Goal: Task Accomplishment & Management: Complete application form

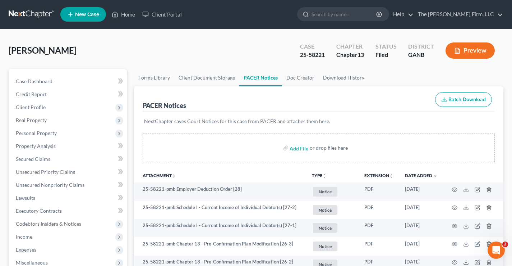
click at [19, 13] on link at bounding box center [32, 14] width 46 height 13
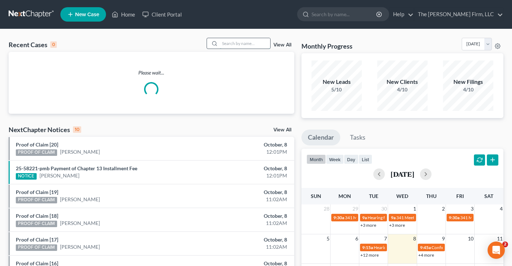
click at [235, 42] on input "search" at bounding box center [245, 43] width 50 height 10
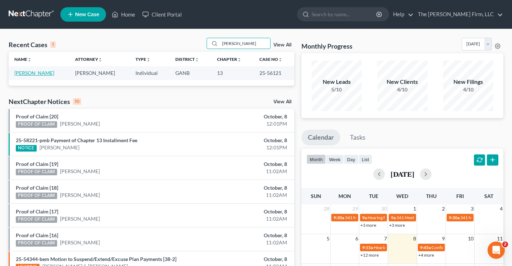
type input "sawyer"
click at [32, 74] on link "Sawyer, Craig" at bounding box center [34, 73] width 40 height 6
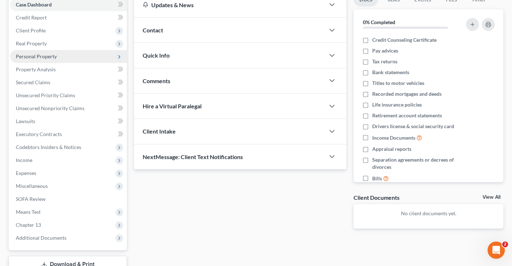
scroll to position [22, 0]
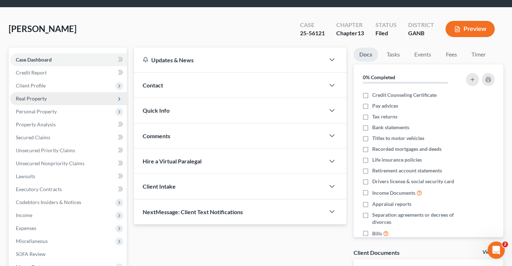
click at [22, 98] on span "Real Property" at bounding box center [31, 98] width 31 height 6
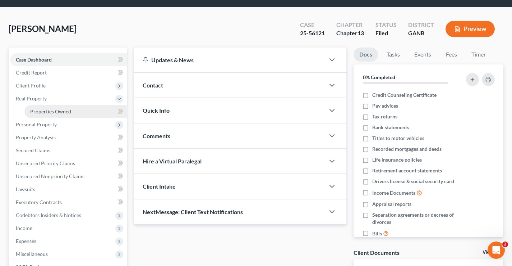
click at [54, 109] on span "Properties Owned" at bounding box center [50, 111] width 41 height 6
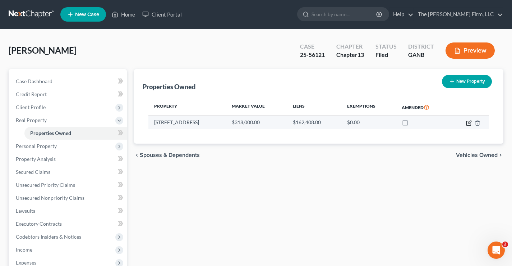
click at [469, 123] on icon "button" at bounding box center [469, 123] width 6 height 6
select select "10"
select select "0"
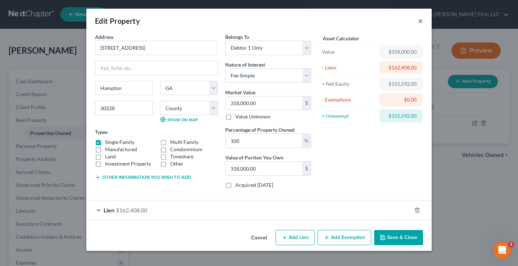
click at [421, 21] on button "×" at bounding box center [420, 21] width 5 height 9
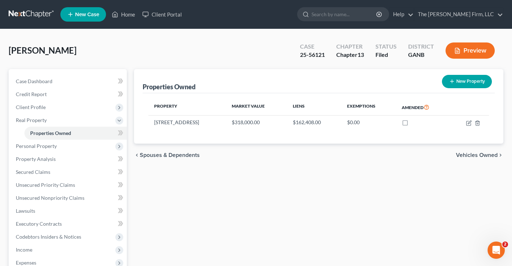
click at [120, 45] on div "Sawyer, Craig Upgraded Case 25-56121 Chapter Chapter 13 Status Filed District G…" at bounding box center [256, 53] width 495 height 31
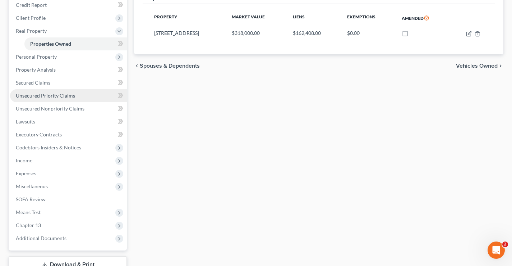
scroll to position [142, 0]
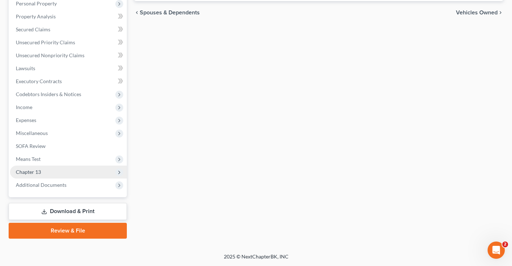
click at [24, 172] on span "Chapter 13" at bounding box center [28, 172] width 25 height 6
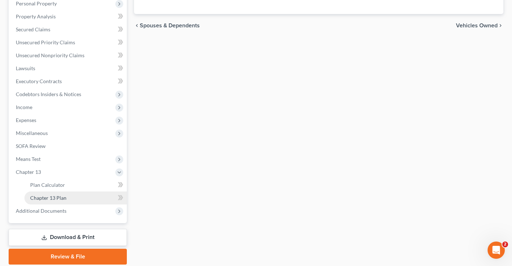
click at [31, 199] on span "Chapter 13 Plan" at bounding box center [48, 197] width 36 height 6
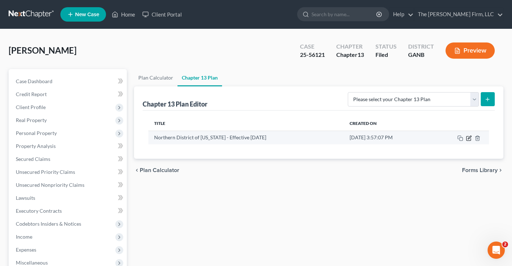
click at [469, 138] on icon "button" at bounding box center [469, 138] width 6 height 6
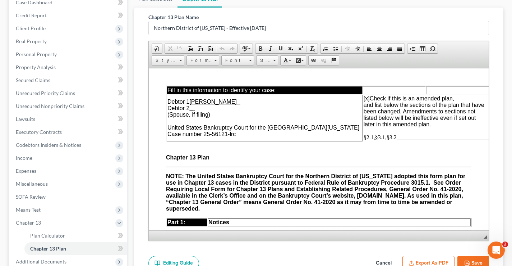
scroll to position [81, 0]
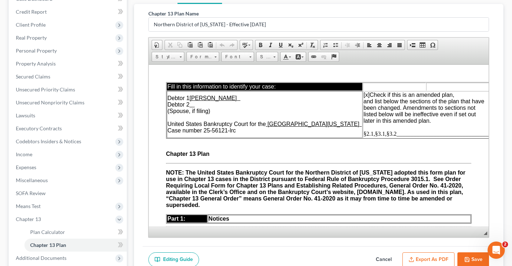
drag, startPoint x: 514, startPoint y: 79, endPoint x: 312, endPoint y: 20, distance: 210.5
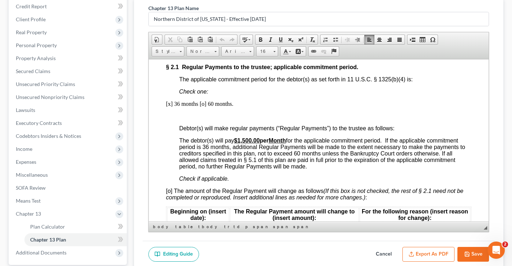
scroll to position [114, 0]
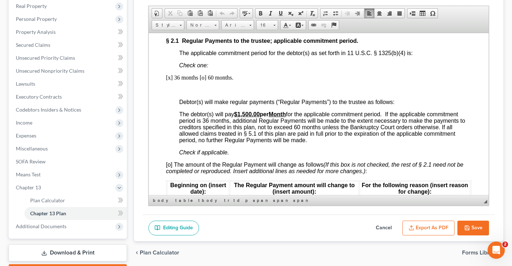
click at [476, 229] on button "Save" at bounding box center [473, 227] width 32 height 15
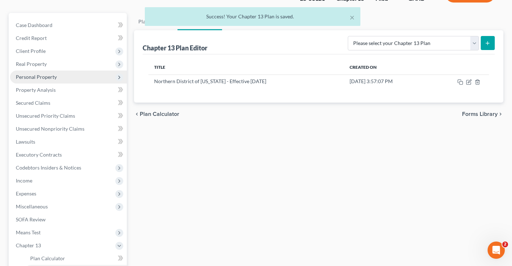
scroll to position [0, 0]
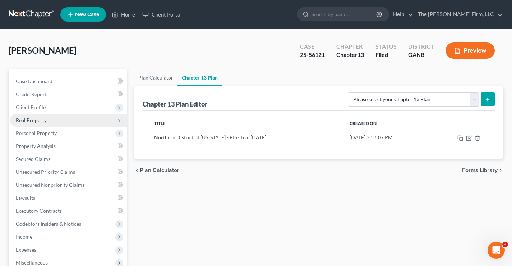
click at [29, 122] on span "Real Property" at bounding box center [31, 120] width 31 height 6
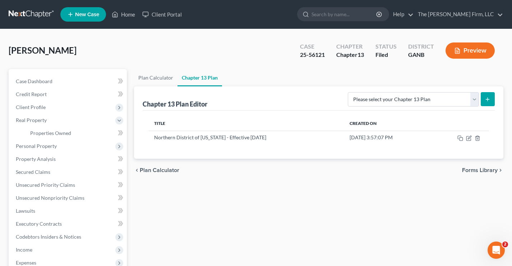
scroll to position [72, 0]
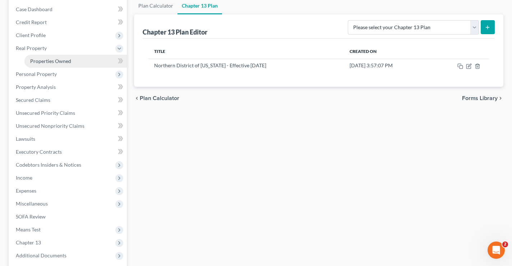
click at [70, 62] on span "Properties Owned" at bounding box center [50, 61] width 41 height 6
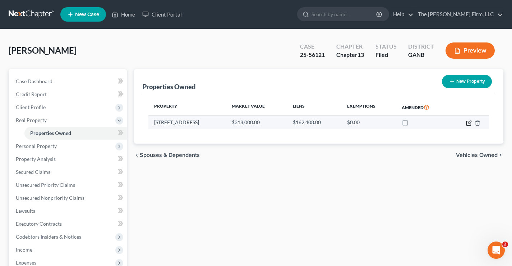
click at [469, 123] on icon "button" at bounding box center [469, 121] width 3 height 3
select select "10"
select select "74"
select select "0"
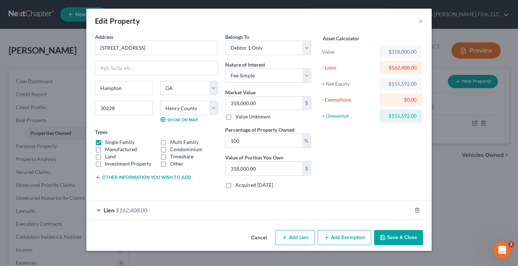
click at [350, 238] on button "Add Exemption" at bounding box center [344, 237] width 54 height 15
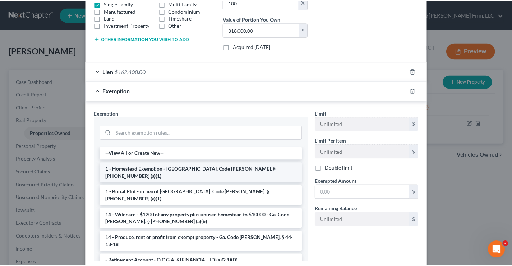
scroll to position [144, 0]
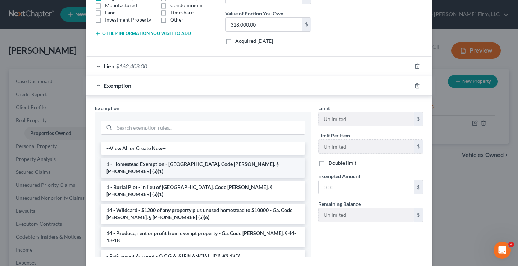
click at [160, 164] on li "1 - Homestead Exemption - Ga. Code Ann. § 44-13-100 (a)(1)" at bounding box center [203, 167] width 204 height 20
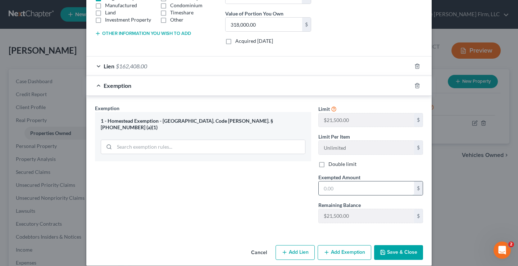
click at [329, 187] on input "text" at bounding box center [365, 188] width 95 height 14
type input "20,000"
click at [225, 193] on div "Exemption Set must be selected for CA. Exemption * 1 - Homestead Exemption - Ga…" at bounding box center [202, 166] width 223 height 124
click at [395, 251] on button "Save & Close" at bounding box center [398, 252] width 49 height 15
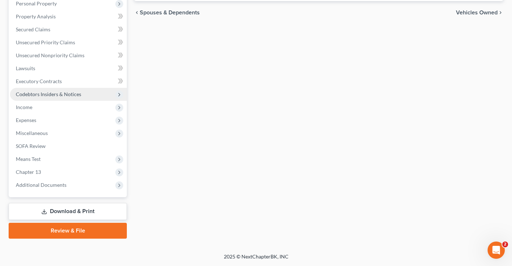
scroll to position [35, 0]
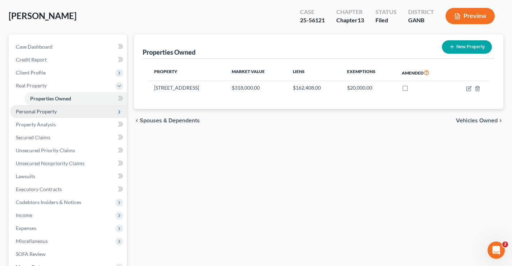
click at [27, 112] on span "Personal Property" at bounding box center [36, 111] width 41 height 6
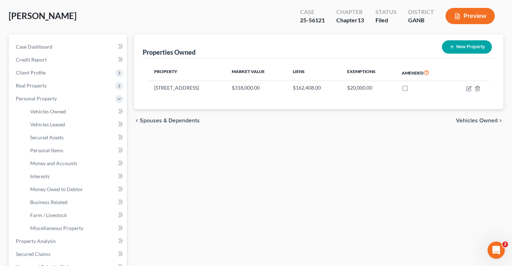
click at [9, 121] on div "Case Dashboard Payments Invoices Payments Payments Credit Report Client Profile…" at bounding box center [68, 228] width 118 height 387
click at [48, 191] on span "Money Owed to Debtor" at bounding box center [56, 189] width 53 height 6
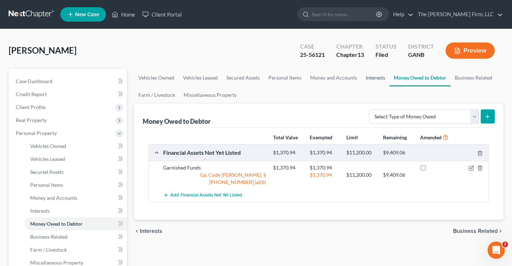
click at [375, 77] on link "Interests" at bounding box center [376, 77] width 28 height 17
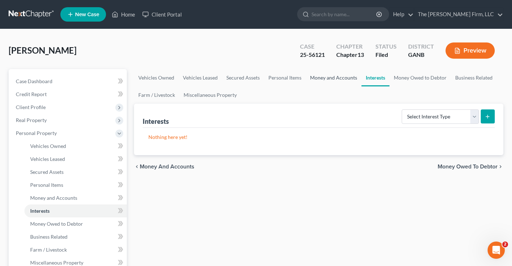
click at [335, 79] on link "Money and Accounts" at bounding box center [334, 77] width 56 height 17
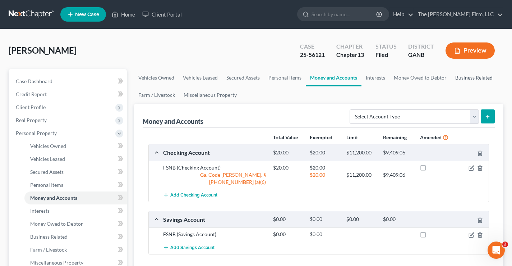
click at [460, 77] on link "Business Related" at bounding box center [474, 77] width 46 height 17
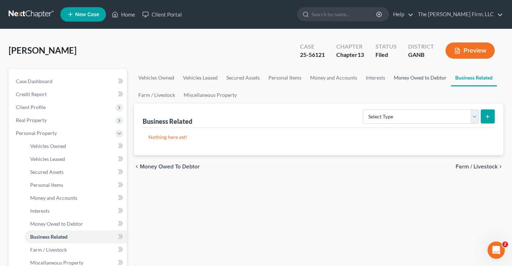
click at [427, 77] on link "Money Owed to Debtor" at bounding box center [420, 77] width 61 height 17
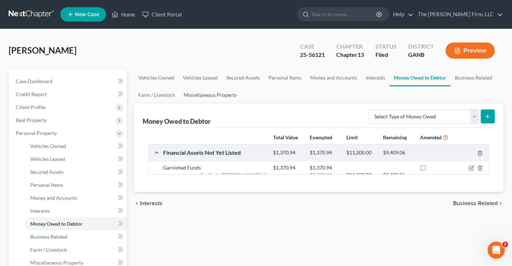
click at [212, 95] on link "Miscellaneous Property" at bounding box center [210, 94] width 62 height 17
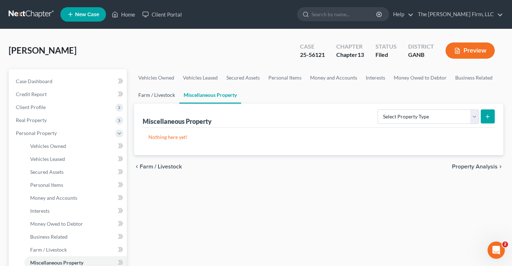
click at [146, 97] on link "Farm / Livestock" at bounding box center [156, 94] width 45 height 17
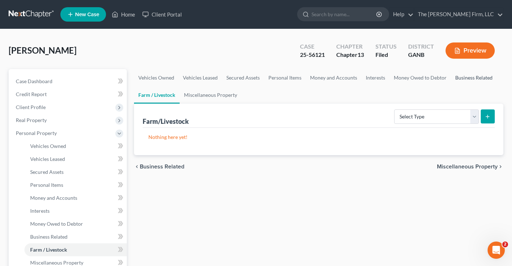
click at [469, 79] on link "Business Related" at bounding box center [474, 77] width 46 height 17
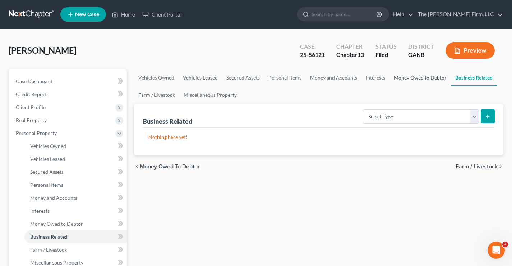
click at [419, 75] on link "Money Owed to Debtor" at bounding box center [420, 77] width 61 height 17
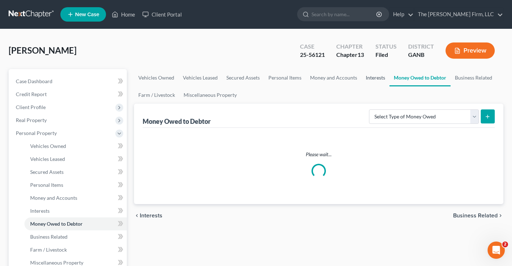
click at [371, 75] on link "Interests" at bounding box center [376, 77] width 28 height 17
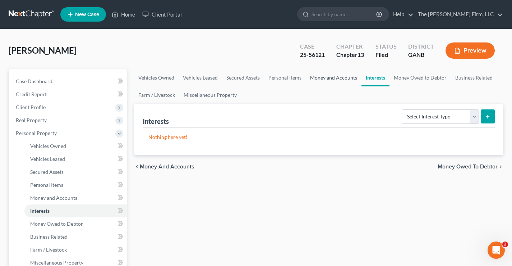
click at [333, 77] on link "Money and Accounts" at bounding box center [334, 77] width 56 height 17
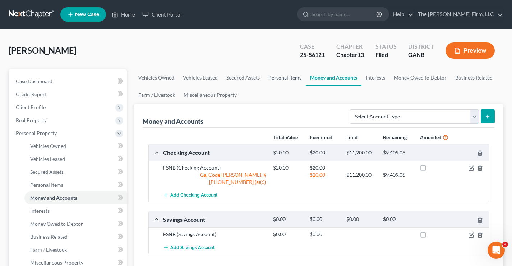
click at [285, 79] on link "Personal Items" at bounding box center [285, 77] width 42 height 17
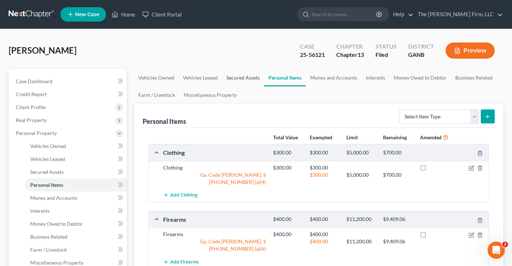
click at [231, 77] on link "Secured Assets" at bounding box center [243, 77] width 42 height 17
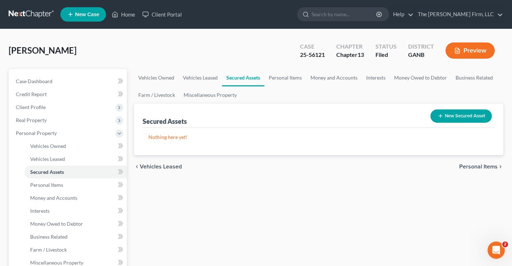
click at [198, 49] on div "Sawyer, Craig Upgraded Case 25-56121 Chapter Chapter 13 Status Filed District G…" at bounding box center [256, 53] width 495 height 31
click at [284, 78] on link "Personal Items" at bounding box center [286, 77] width 42 height 17
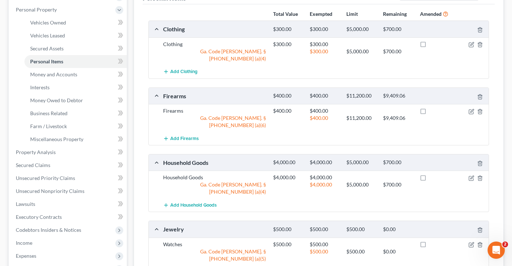
scroll to position [36, 0]
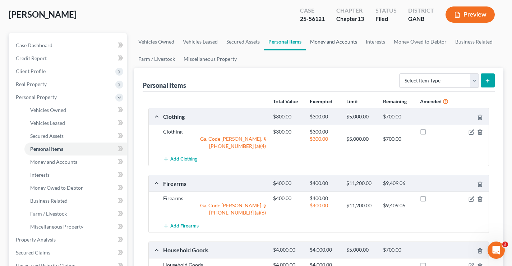
click at [346, 42] on link "Money and Accounts" at bounding box center [334, 41] width 56 height 17
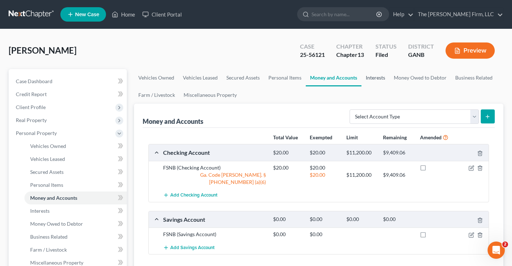
click at [372, 77] on link "Interests" at bounding box center [376, 77] width 28 height 17
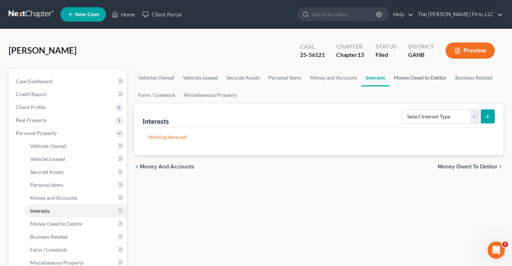
click at [429, 79] on link "Money Owed to Debtor" at bounding box center [420, 77] width 61 height 17
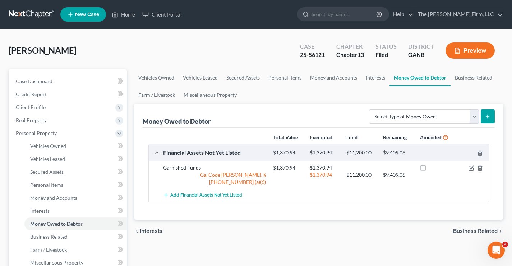
click at [226, 47] on div "Sawyer, Craig Upgraded Case 25-56121 Chapter Chapter 13 Status Filed District G…" at bounding box center [256, 53] width 495 height 31
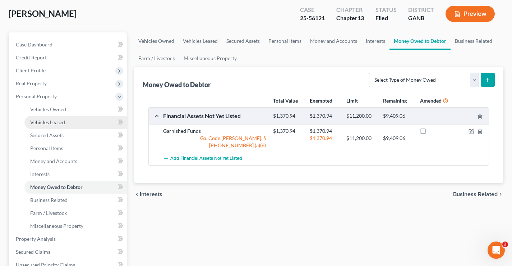
scroll to position [36, 0]
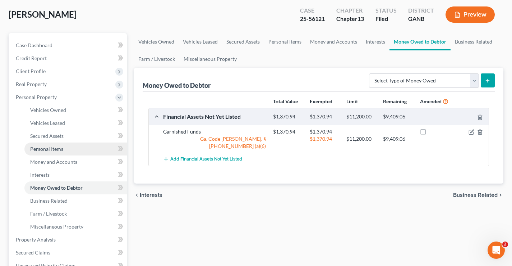
drag, startPoint x: 33, startPoint y: 149, endPoint x: 39, endPoint y: 147, distance: 6.4
click at [32, 149] on span "Personal Items" at bounding box center [46, 149] width 33 height 6
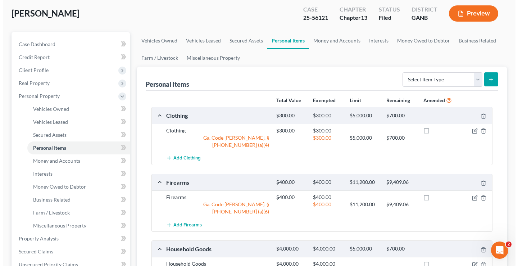
scroll to position [108, 0]
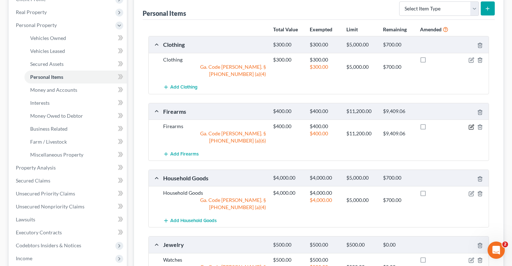
click at [470, 124] on icon "button" at bounding box center [472, 127] width 6 height 6
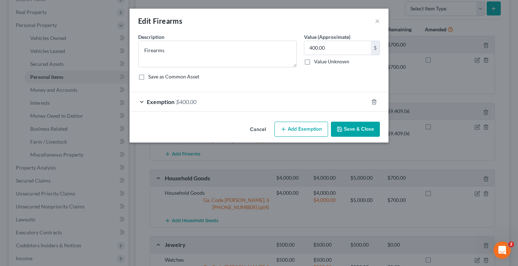
click at [304, 125] on button "Add Exemption" at bounding box center [301, 128] width 54 height 15
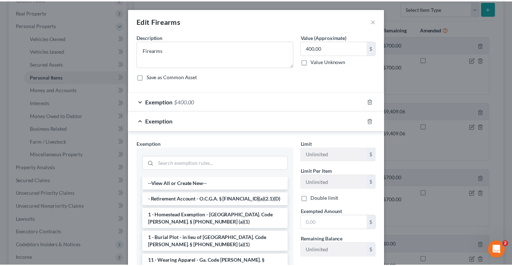
scroll to position [0, 0]
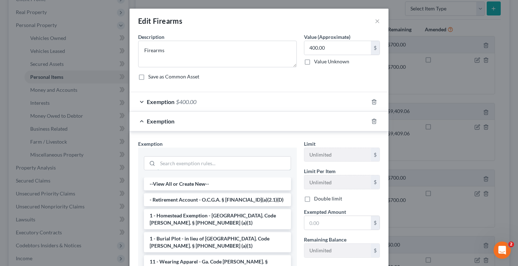
drag, startPoint x: 179, startPoint y: 164, endPoint x: 178, endPoint y: 152, distance: 11.9
click at [179, 163] on input "search" at bounding box center [223, 163] width 133 height 14
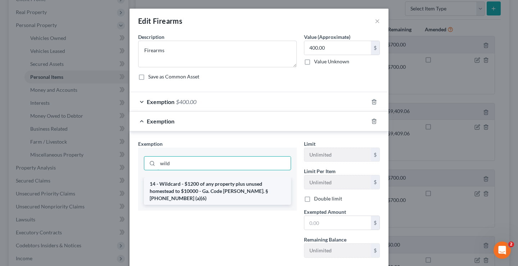
type input "wild"
click at [243, 188] on li "14 - Wildcard - $1200 of any property plus unused homestead to $10000 - Ga. Cod…" at bounding box center [217, 190] width 147 height 27
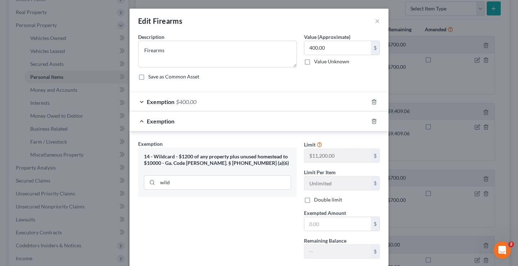
click at [219, 160] on div "14 - Wildcard - $1200 of any property plus unused homestead to $10000 - Ga. Cod…" at bounding box center [217, 159] width 147 height 13
click at [210, 159] on div "14 - Wildcard - $1200 of any property plus unused homestead to $10000 - Ga. Cod…" at bounding box center [217, 159] width 147 height 13
click at [209, 158] on div "14 - Wildcard - $1200 of any property plus unused homestead to $10000 - Ga. Cod…" at bounding box center [217, 159] width 147 height 13
click at [239, 161] on div "14 - Wildcard - $1200 of any property plus unused homestead to $10000 - Ga. Cod…" at bounding box center [217, 159] width 147 height 13
click at [374, 22] on button "×" at bounding box center [376, 21] width 5 height 9
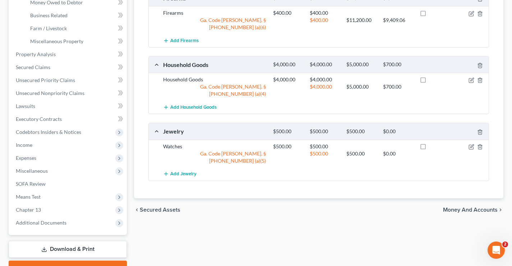
scroll to position [259, 0]
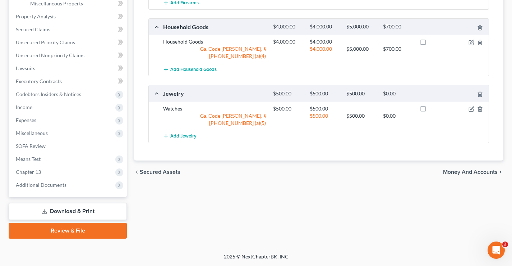
drag, startPoint x: 181, startPoint y: 200, endPoint x: 94, endPoint y: 201, distance: 86.6
click at [177, 201] on div "Vehicles Owned Vehicles Leased Secured Assets Personal Items Money and Accounts…" at bounding box center [318, 24] width 377 height 428
click at [82, 213] on link "Download & Print" at bounding box center [68, 211] width 118 height 17
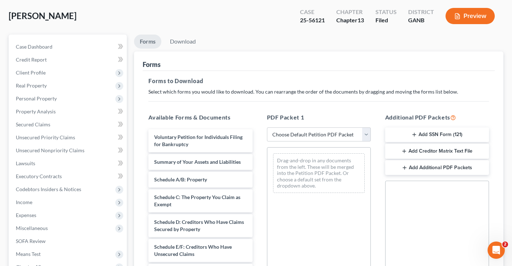
scroll to position [72, 0]
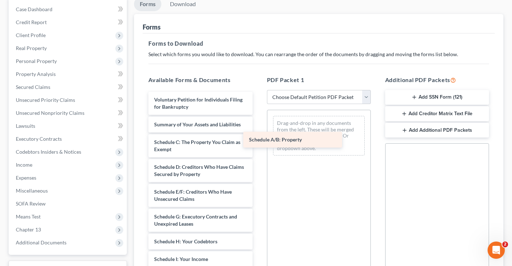
drag, startPoint x: 192, startPoint y: 141, endPoint x: 253, endPoint y: 133, distance: 61.2
click at [258, 134] on div "Schedule A/B: Property Voluntary Petition for Individuals Filing for Bankruptcy…" at bounding box center [200, 264] width 115 height 345
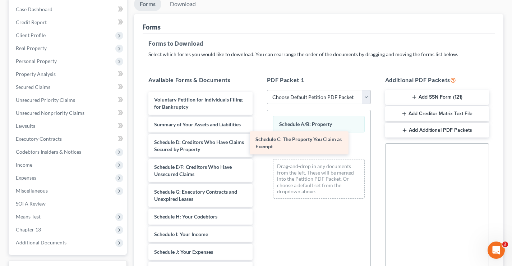
drag, startPoint x: 199, startPoint y: 143, endPoint x: 288, endPoint y: 140, distance: 88.5
click at [258, 140] on div "Schedule C: The Property You Claim as Exempt Voluntary Petition for Individuals…" at bounding box center [200, 252] width 115 height 320
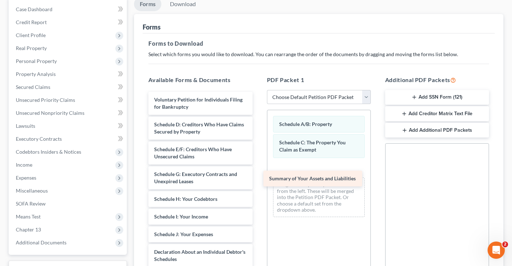
drag, startPoint x: 196, startPoint y: 125, endPoint x: 305, endPoint y: 177, distance: 121.2
click at [258, 177] on div "Summary of Your Assets and Liabilities Voluntary Petition for Individuals Filin…" at bounding box center [200, 243] width 115 height 302
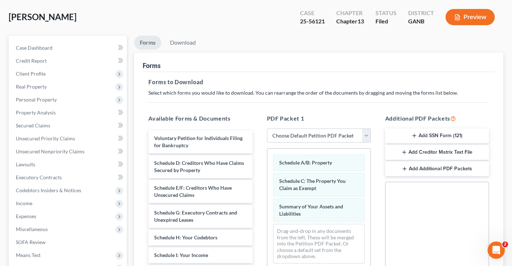
scroll to position [0, 0]
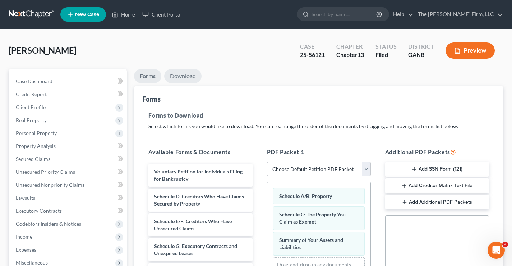
click at [186, 78] on link "Download" at bounding box center [182, 76] width 37 height 14
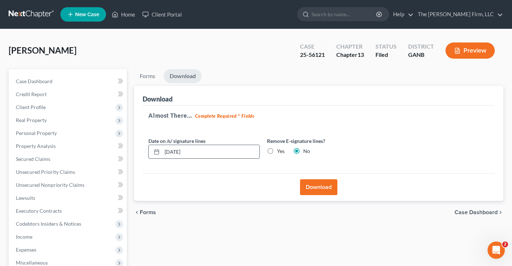
drag, startPoint x: 178, startPoint y: 151, endPoint x: 171, endPoint y: 138, distance: 14.3
click at [178, 150] on input "10/08/2025" at bounding box center [210, 152] width 97 height 14
type input "[DATE]"
click at [323, 189] on button "Download" at bounding box center [318, 187] width 37 height 16
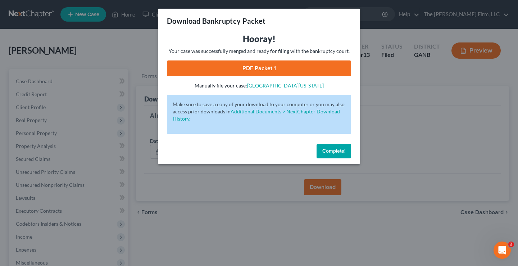
click at [284, 66] on link "PDF Packet 1" at bounding box center [259, 68] width 184 height 16
click at [341, 151] on span "Complete!" at bounding box center [333, 151] width 23 height 6
